Goal: Information Seeking & Learning: Find specific fact

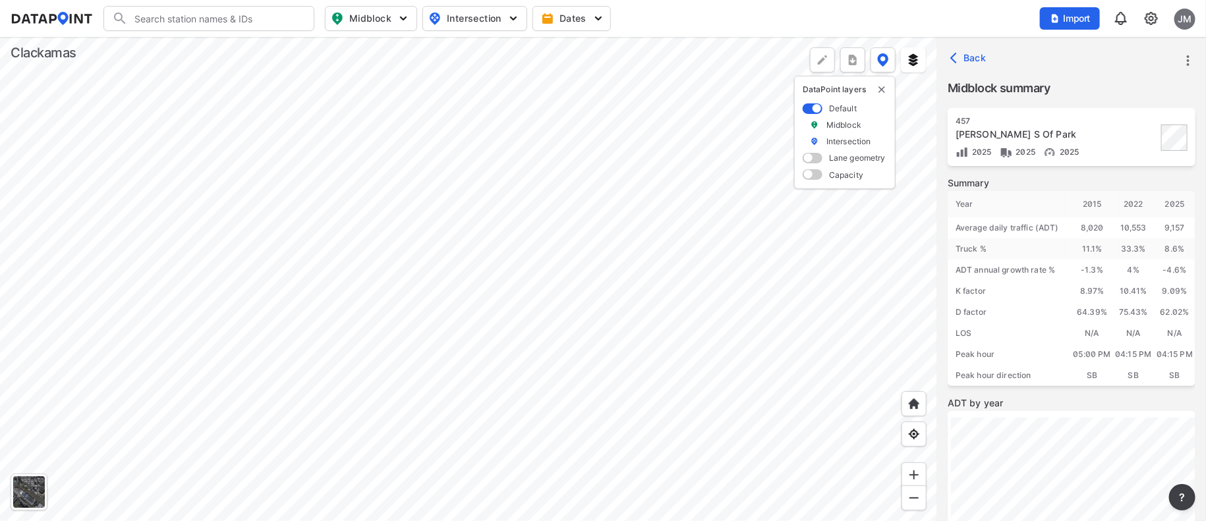
scroll to position [98, 0]
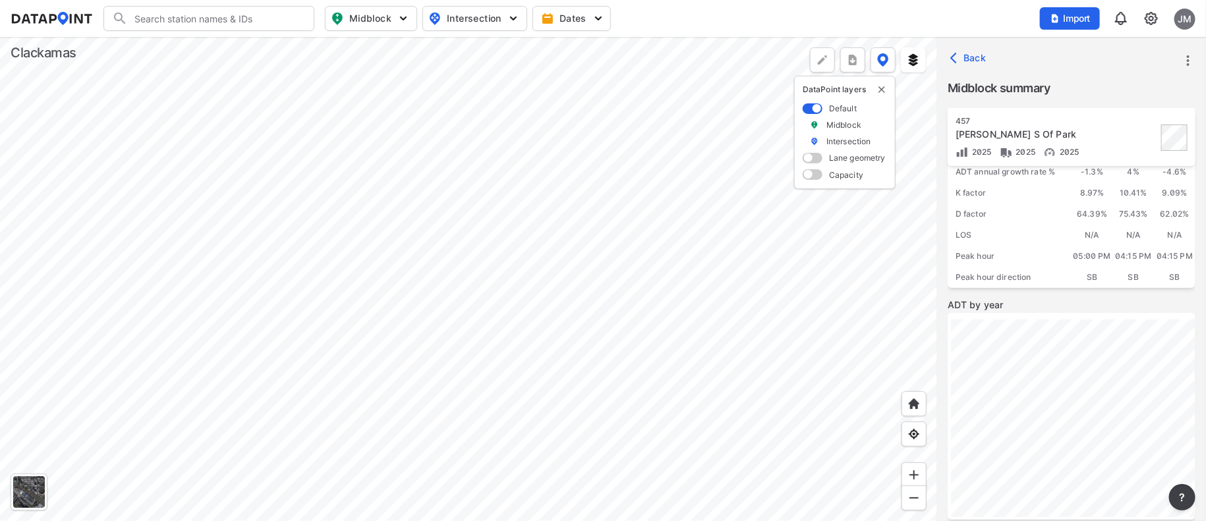
click at [453, 312] on div at bounding box center [468, 279] width 937 height 484
click at [362, 298] on div at bounding box center [468, 279] width 937 height 484
click at [362, 328] on div at bounding box center [468, 279] width 937 height 484
click at [377, 286] on div at bounding box center [468, 279] width 937 height 484
click at [572, 373] on div at bounding box center [468, 279] width 937 height 484
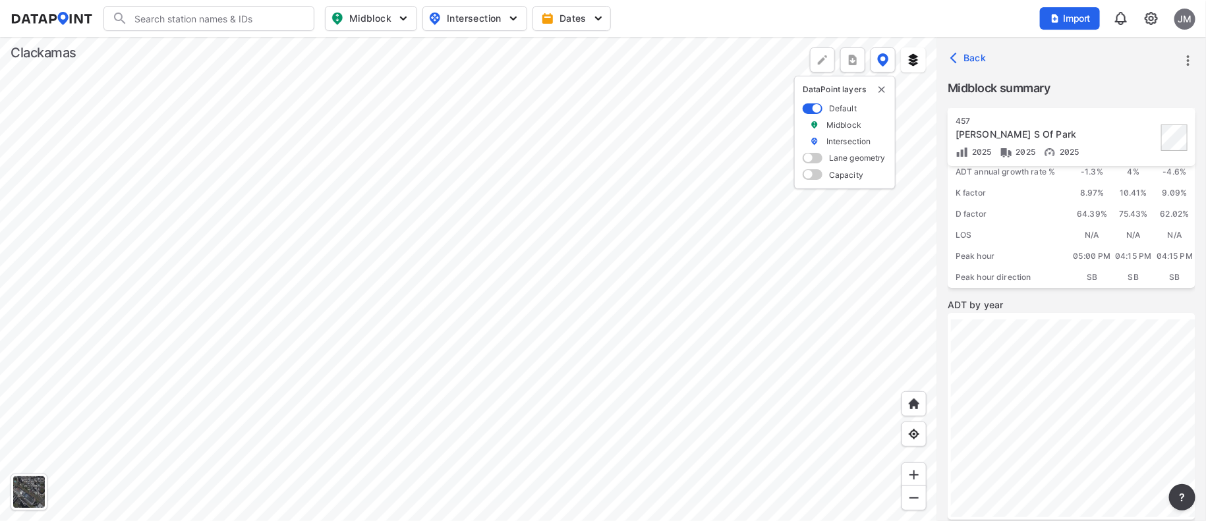
click at [670, 462] on div at bounding box center [468, 279] width 937 height 484
click at [657, 419] on div at bounding box center [468, 279] width 937 height 484
click at [606, 232] on div at bounding box center [468, 279] width 937 height 484
click at [1023, 142] on div "[GEOGRAPHIC_DATA][PERSON_NAME] S Of Park 2025 2025 2025 Summary Year [DATE] 202…" at bounding box center [1071, 325] width 248 height 435
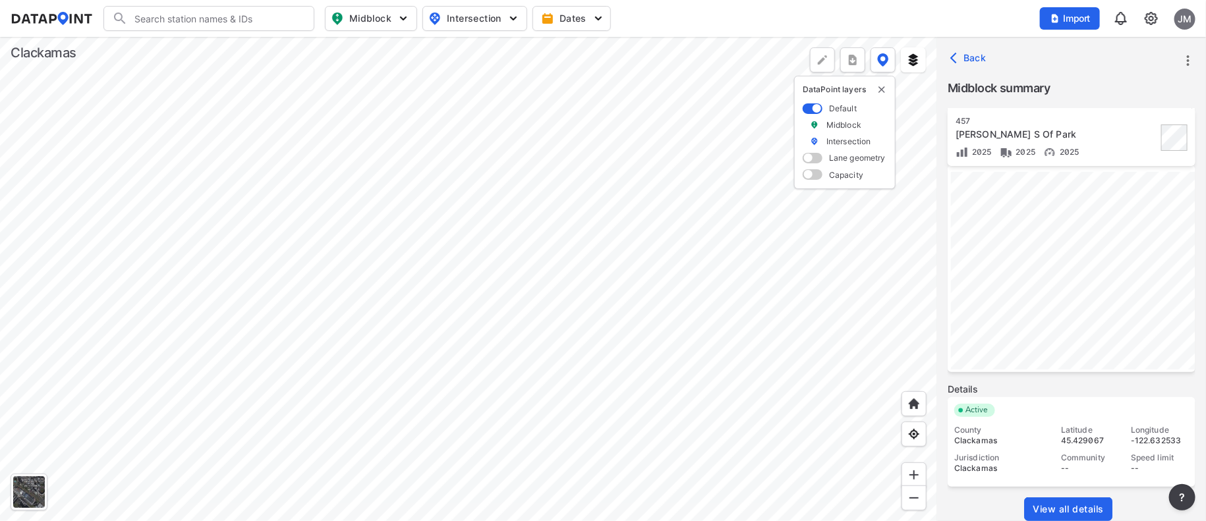
scroll to position [254, 0]
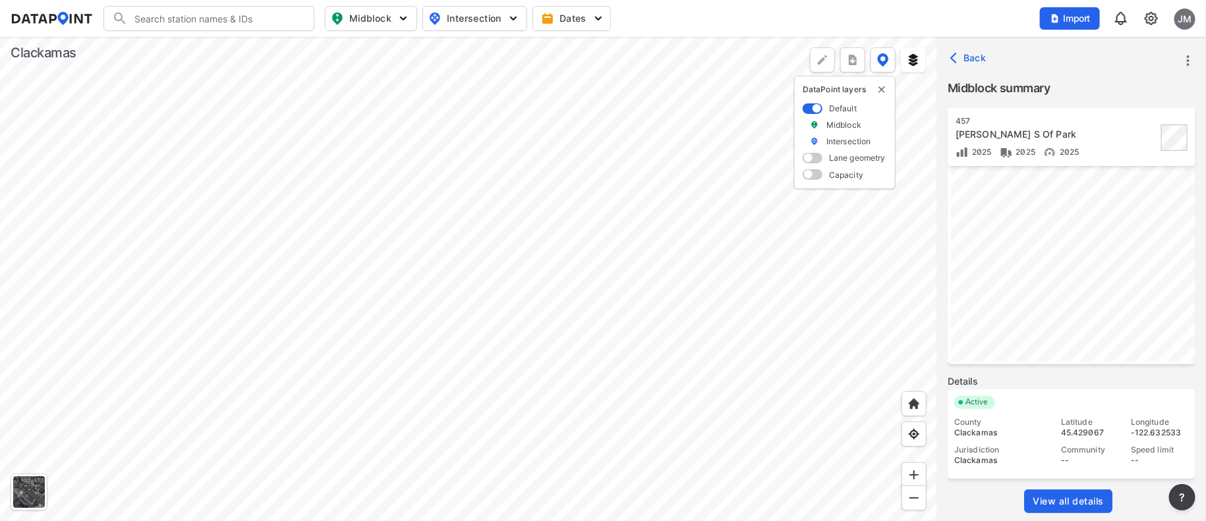
click at [1087, 499] on span "View all details" at bounding box center [1067, 501] width 71 height 13
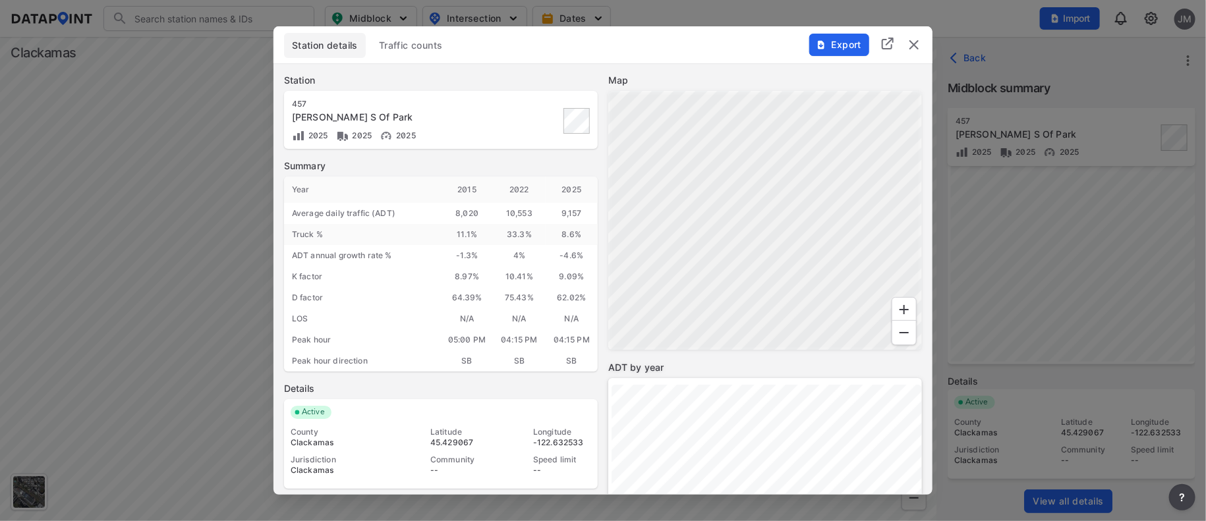
click at [408, 45] on span "Traffic counts" at bounding box center [411, 45] width 64 height 13
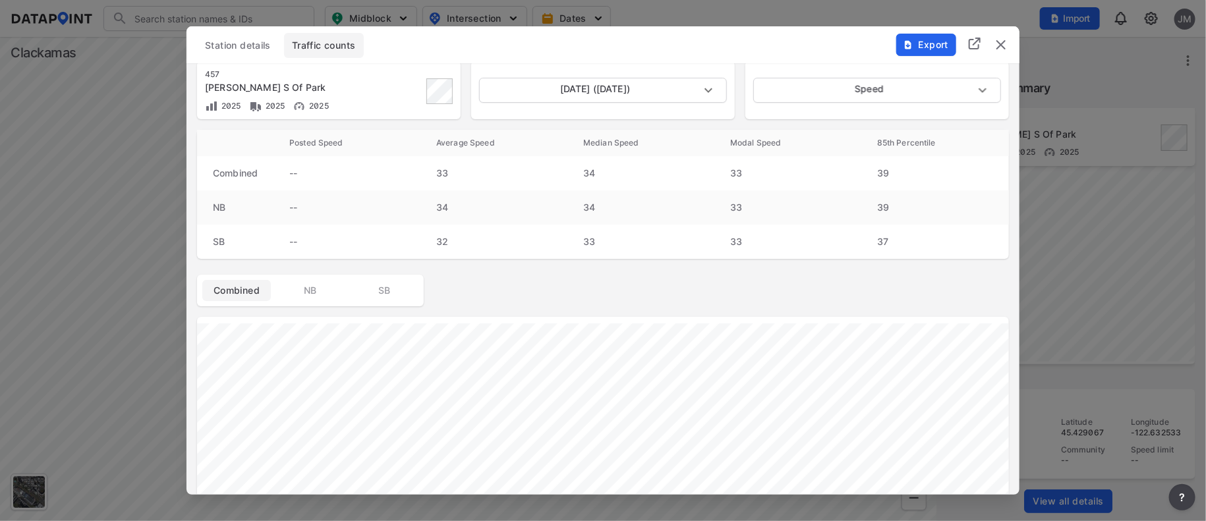
scroll to position [0, 0]
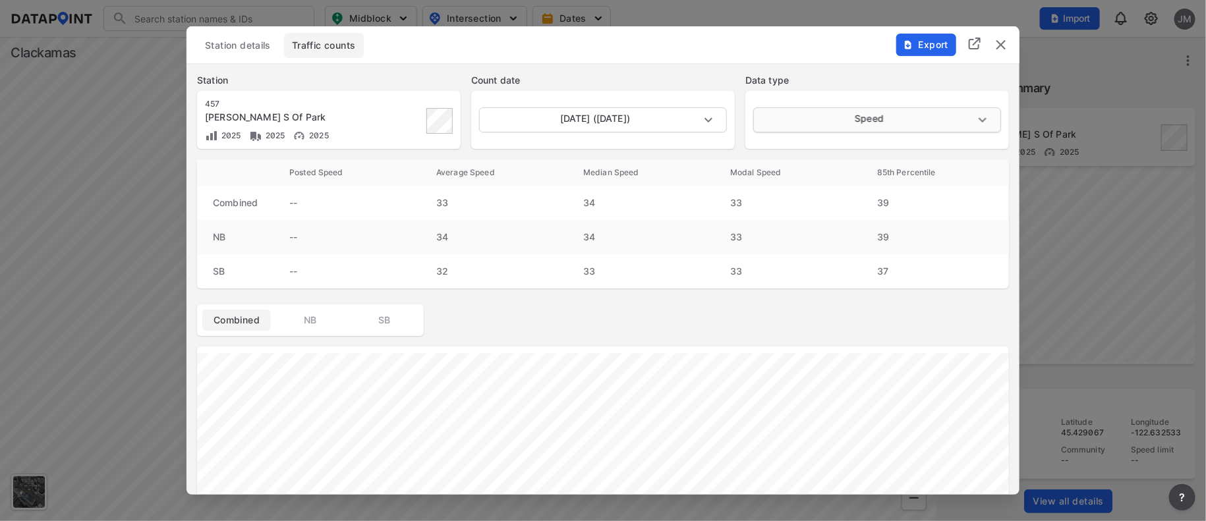
click at [980, 121] on body "Search Please enter a search term. Midblock Intersection Dates Import JM Import…" at bounding box center [603, 260] width 1206 height 521
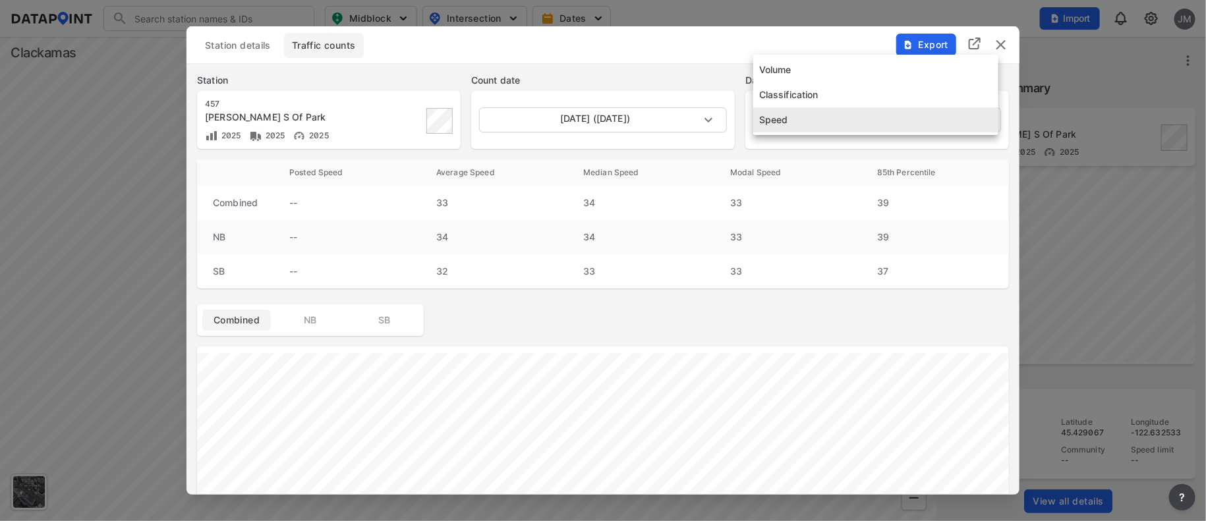
click at [787, 69] on li "Volume" at bounding box center [875, 69] width 245 height 25
type input "Volume"
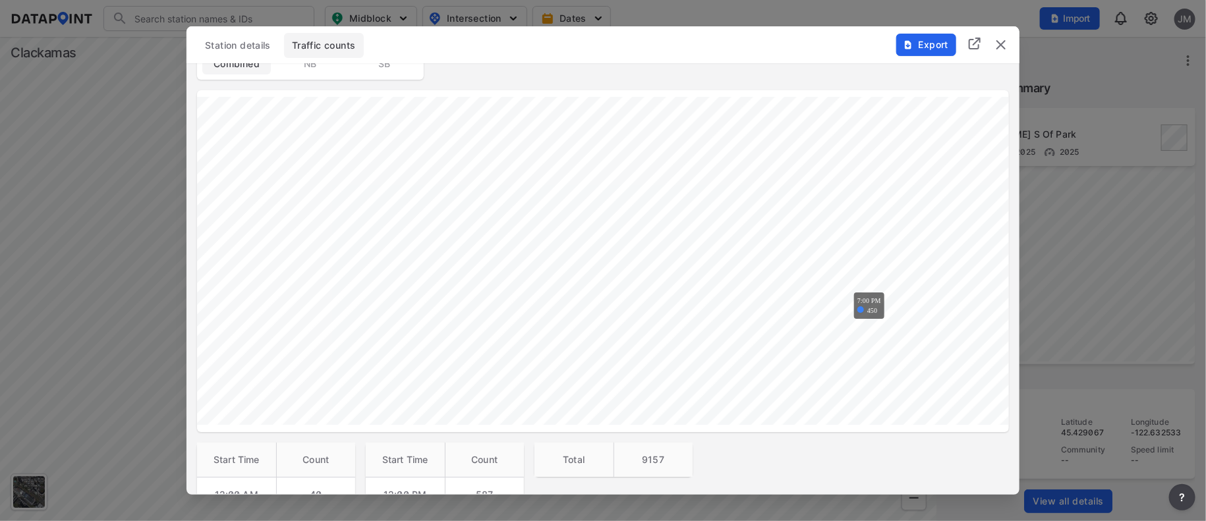
scroll to position [296, 0]
click at [1001, 40] on img "delete" at bounding box center [1001, 45] width 16 height 16
